Goal: Task Accomplishment & Management: Manage account settings

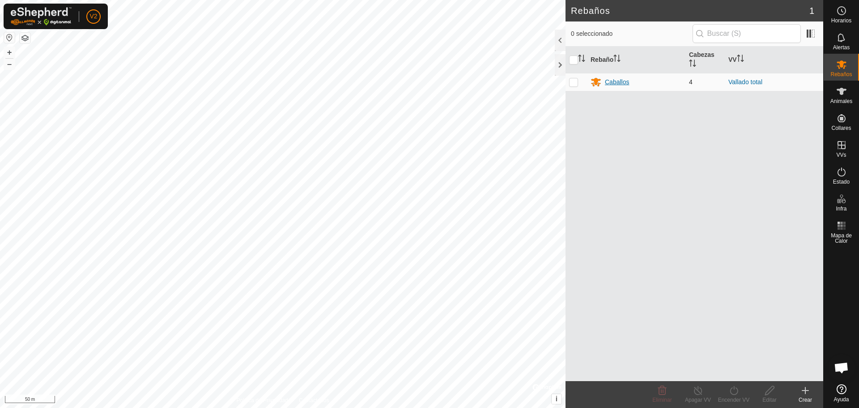
click at [624, 81] on div "Caballos" at bounding box center [617, 81] width 24 height 9
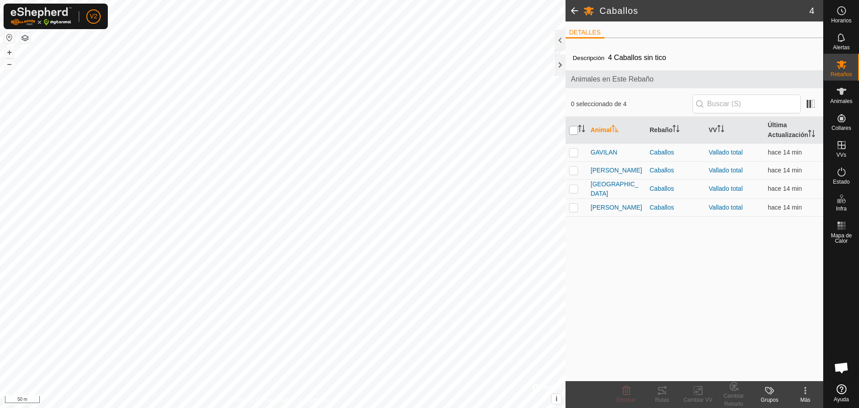
click at [573, 127] on input "checkbox" at bounding box center [573, 130] width 9 height 9
checkbox input "true"
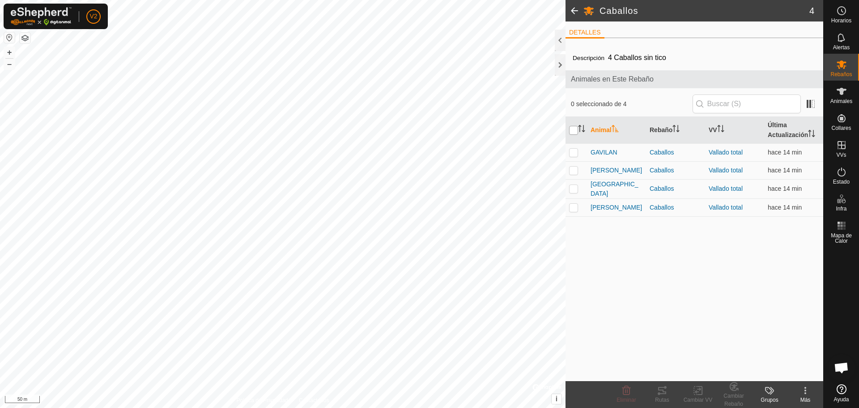
checkbox input "true"
click at [659, 391] on icon at bounding box center [662, 390] width 11 height 11
